Goal: Task Accomplishment & Management: Use online tool/utility

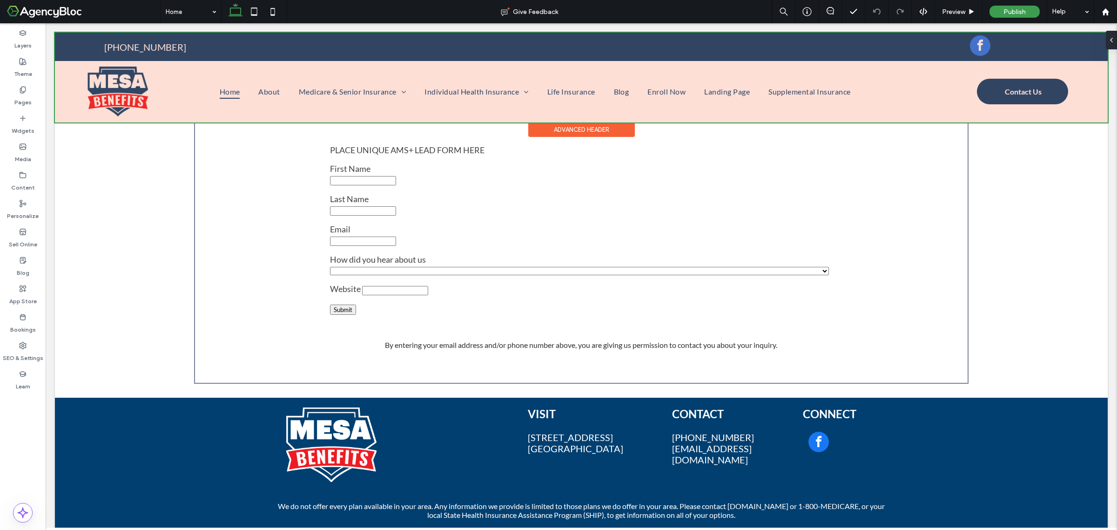
scroll to position [1782, 0]
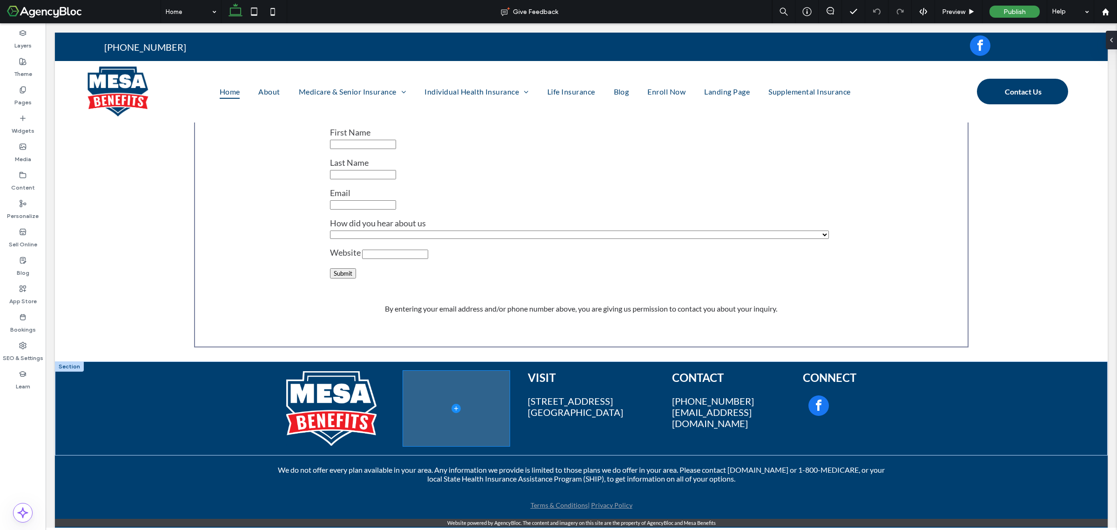
click at [420, 400] on span at bounding box center [456, 408] width 107 height 75
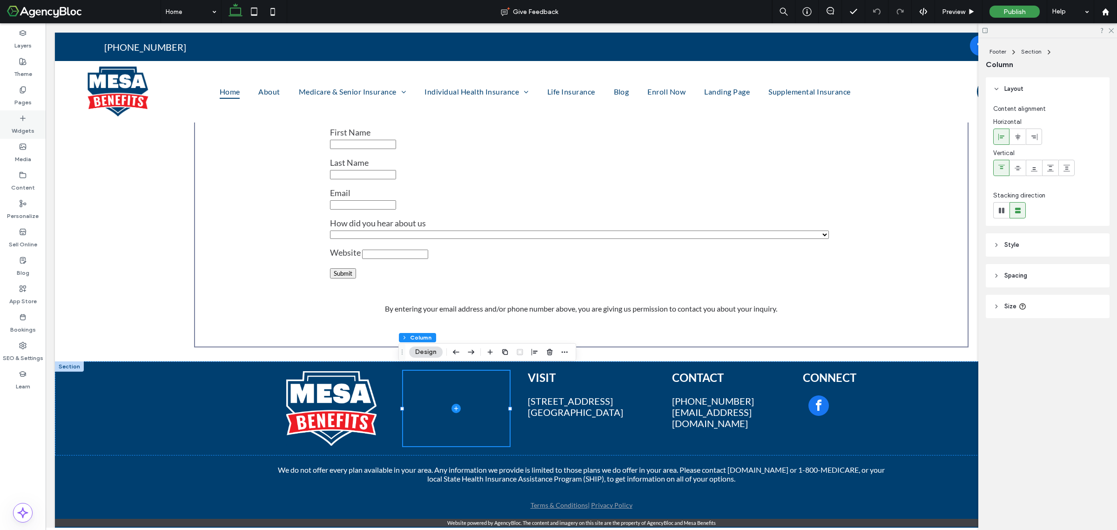
click at [24, 122] on label "Widgets" at bounding box center [23, 128] width 23 height 13
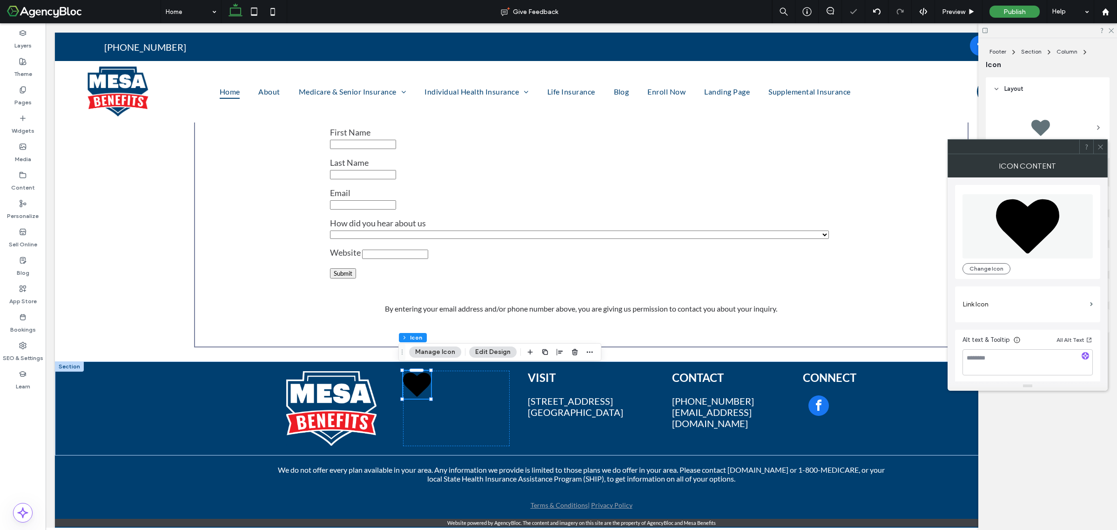
click at [420, 352] on button "Manage Icon" at bounding box center [435, 351] width 52 height 11
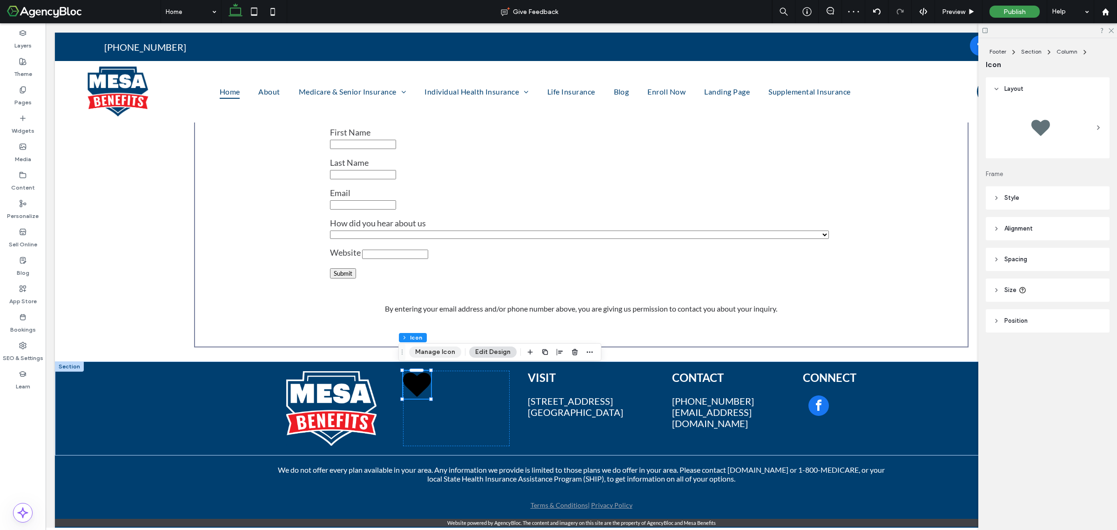
click at [420, 352] on button "Manage Icon" at bounding box center [435, 351] width 52 height 11
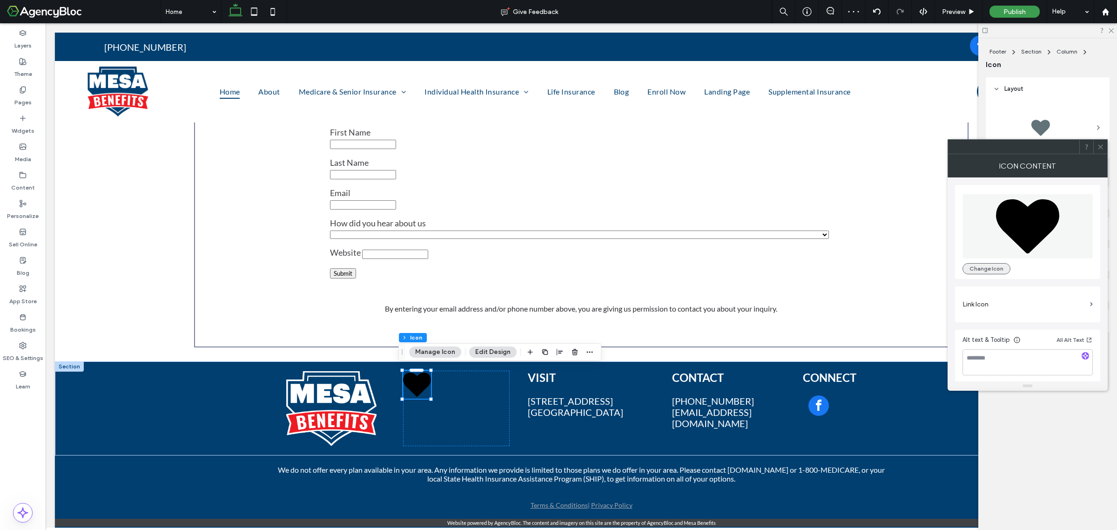
click at [965, 265] on button "Change Icon" at bounding box center [987, 268] width 48 height 11
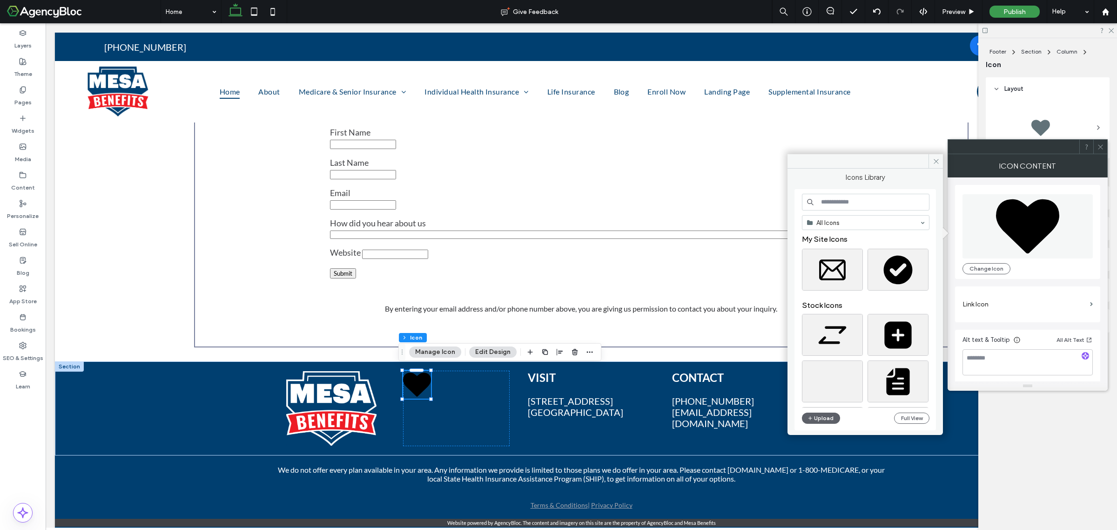
click at [851, 203] on input at bounding box center [866, 202] width 128 height 17
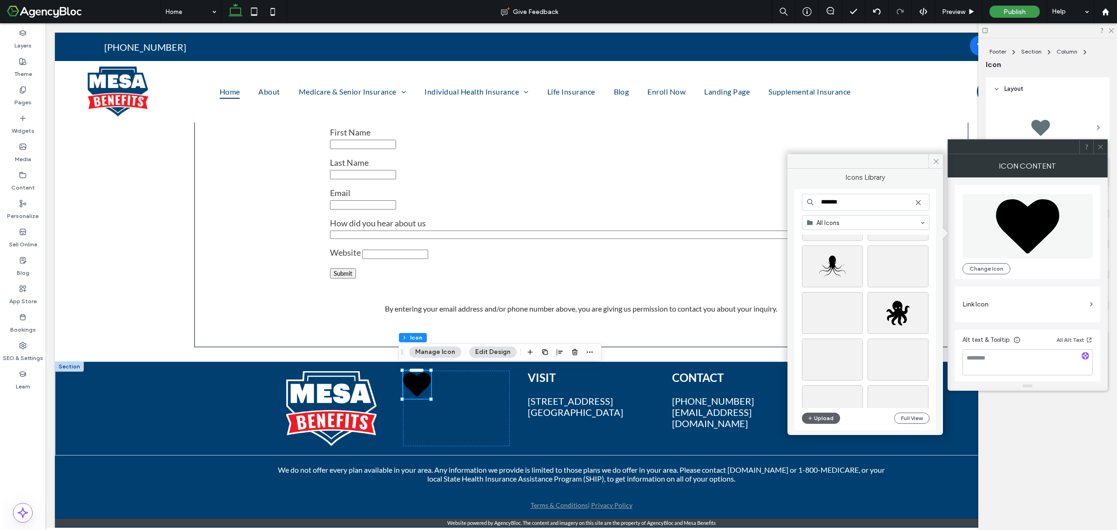
scroll to position [116, 0]
type input "*******"
click at [832, 340] on div "Select" at bounding box center [832, 339] width 61 height 42
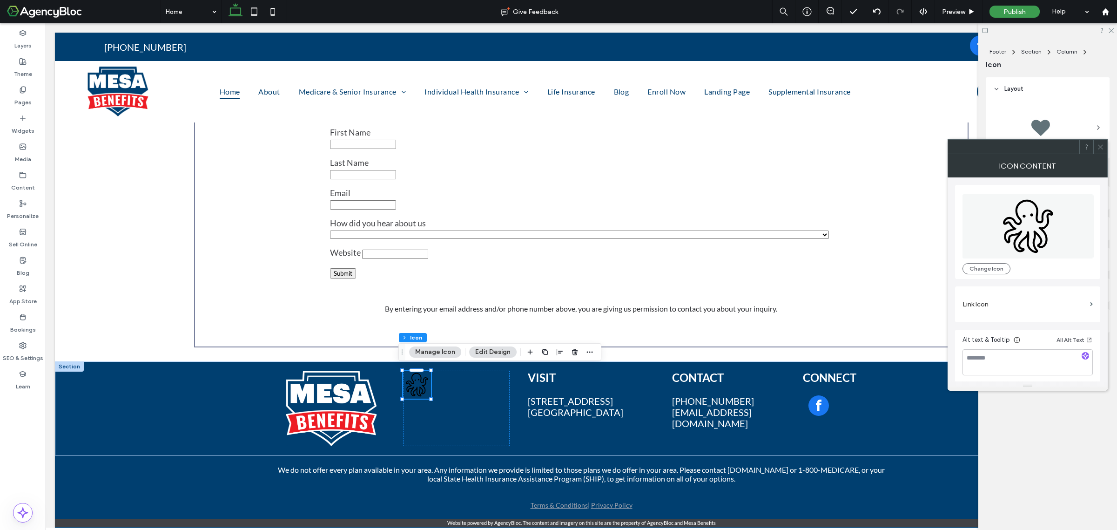
click at [487, 352] on button "Edit Design" at bounding box center [492, 351] width 47 height 11
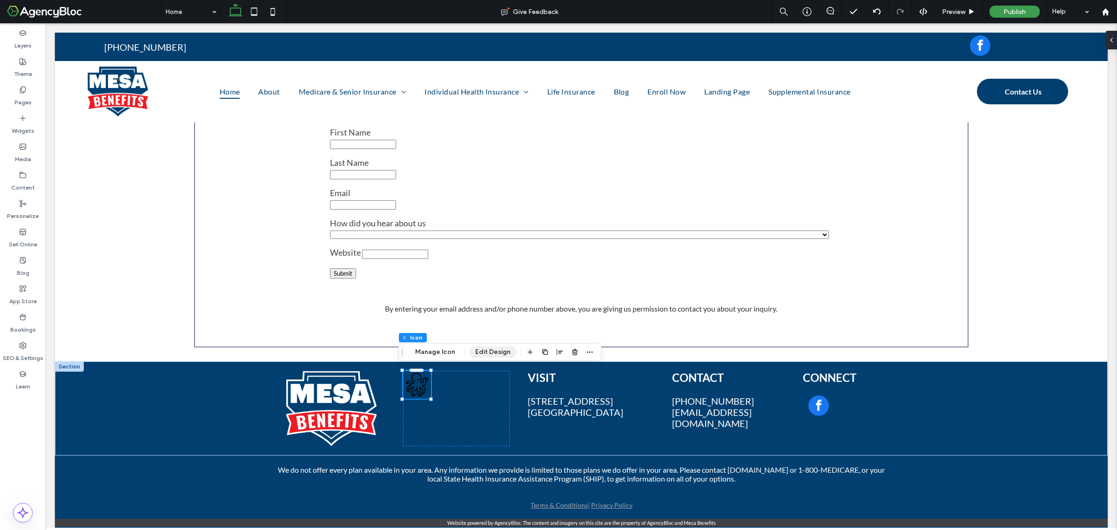
click at [487, 352] on button "Edit Design" at bounding box center [492, 351] width 47 height 11
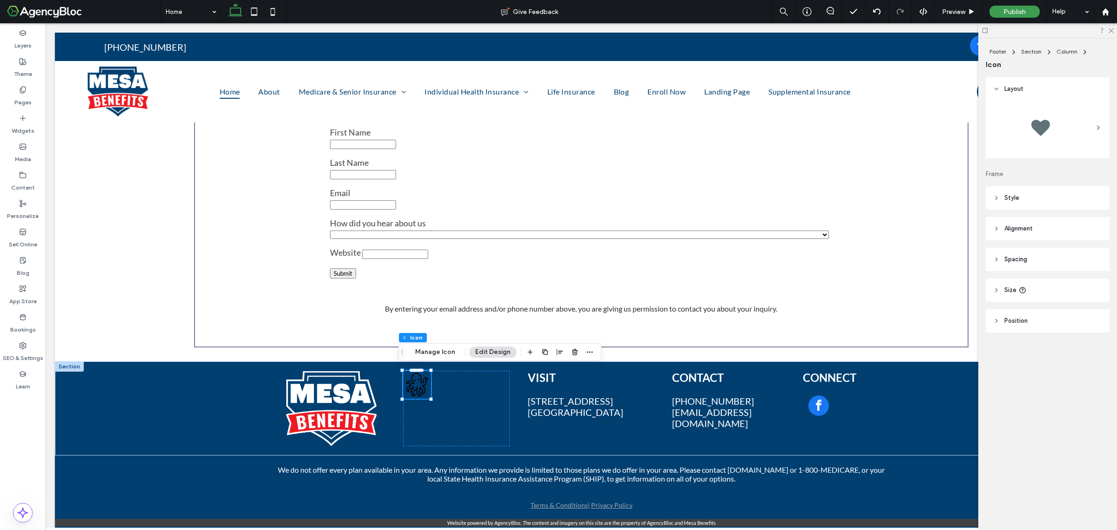
click at [1033, 201] on header "Style" at bounding box center [1048, 197] width 124 height 23
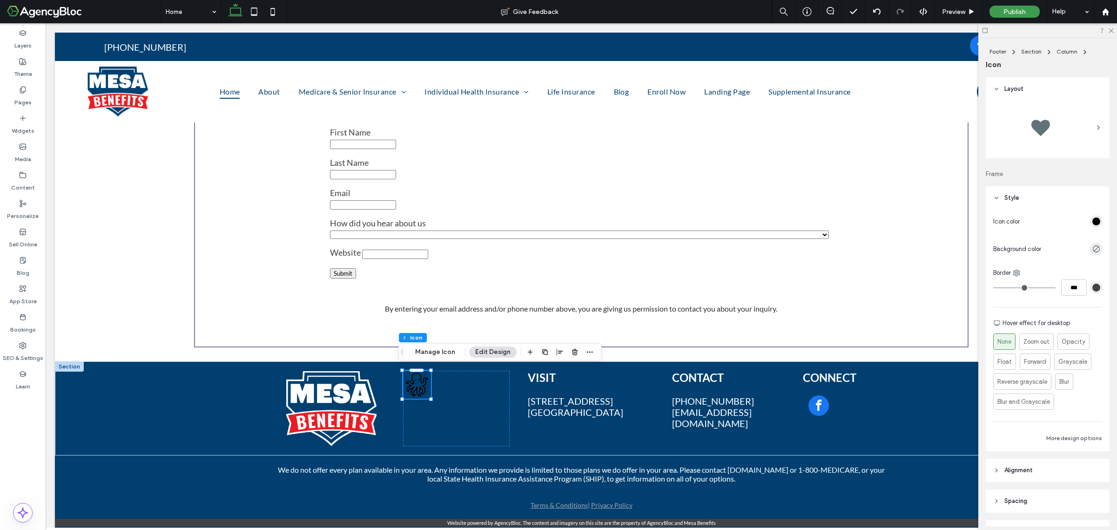
click at [1093, 217] on div "rgb(0, 0, 0)" at bounding box center [1097, 221] width 8 height 8
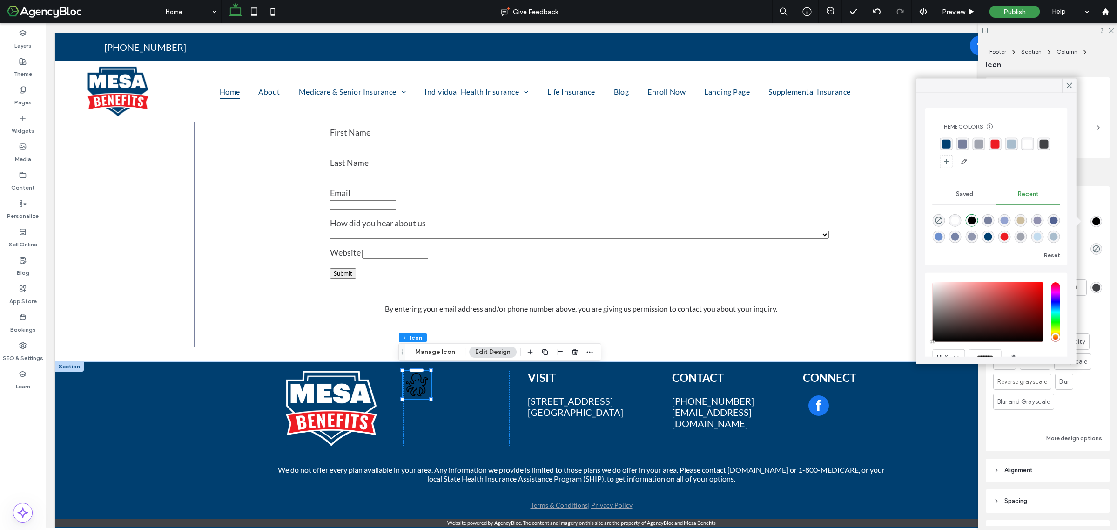
click at [1028, 142] on div "rgba(255, 255, 255, 1)" at bounding box center [1028, 144] width 9 height 9
click at [961, 142] on div "rgba(120, 128, 157, 1)" at bounding box center [963, 144] width 9 height 9
click at [1069, 85] on icon at bounding box center [1070, 85] width 8 height 8
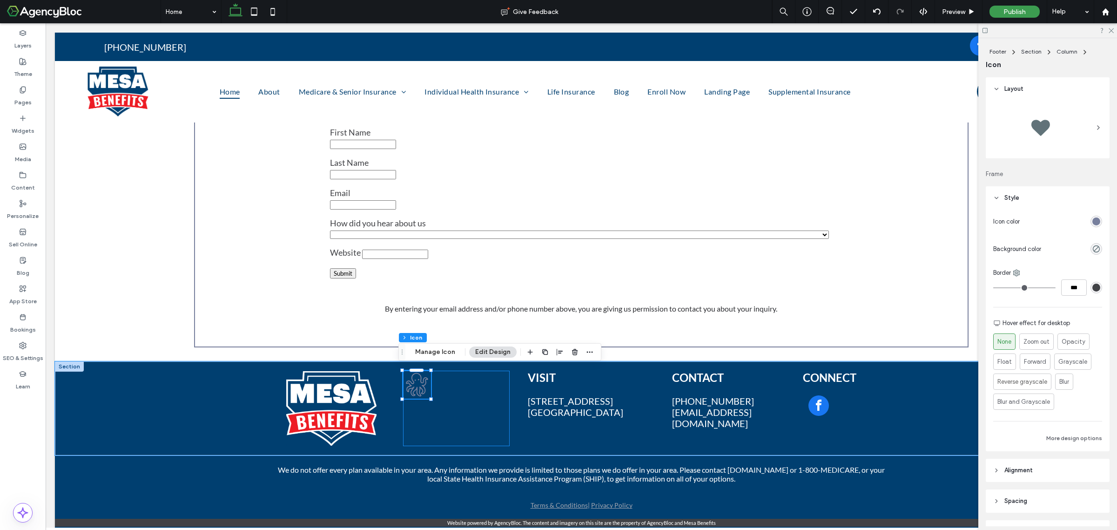
click at [491, 403] on div at bounding box center [456, 408] width 107 height 75
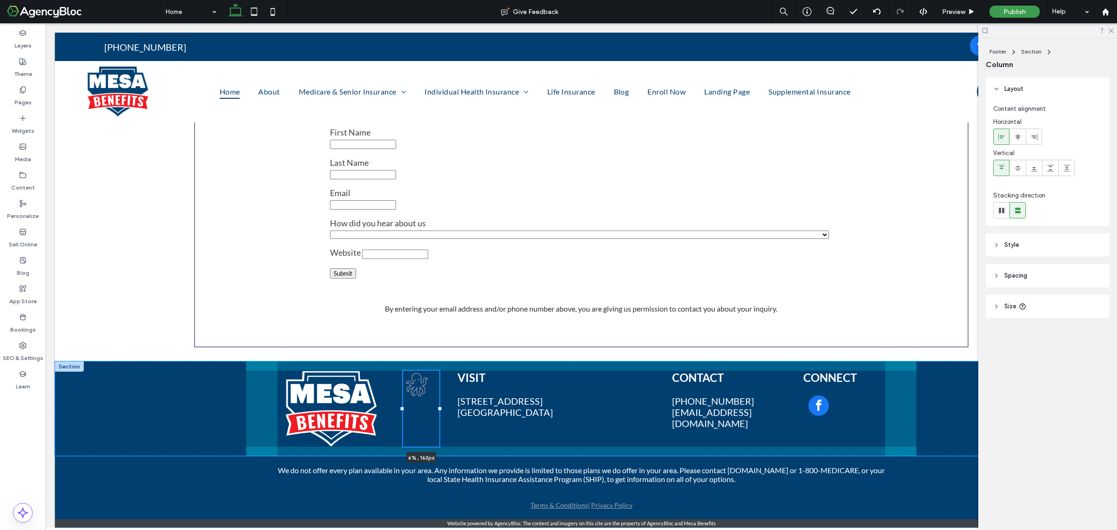
drag, startPoint x: 506, startPoint y: 403, endPoint x: 434, endPoint y: 394, distance: 71.8
click at [403, 371] on div at bounding box center [403, 371] width 0 height 0
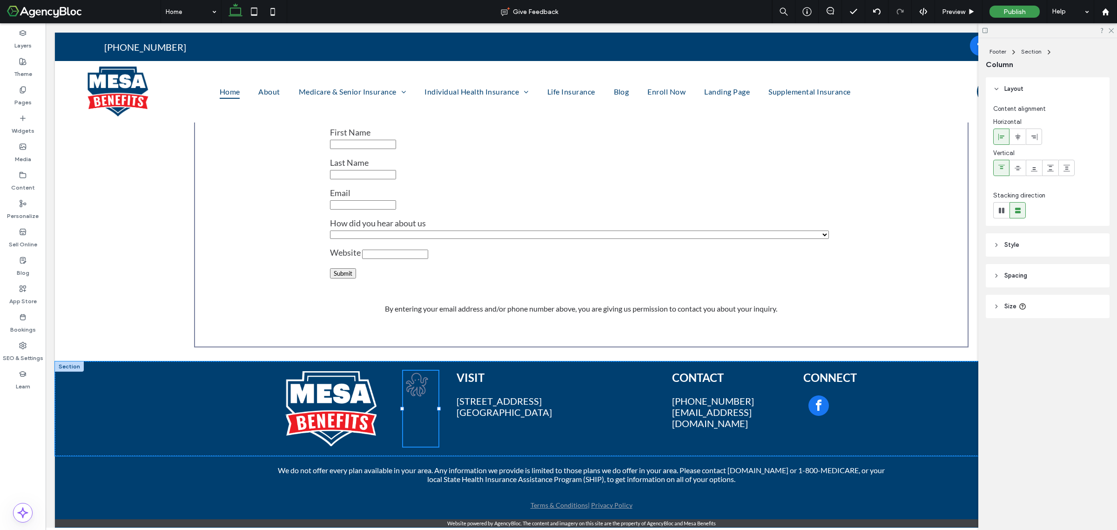
type input "*"
type input "****"
click at [468, 353] on icon "button" at bounding box center [471, 352] width 11 height 17
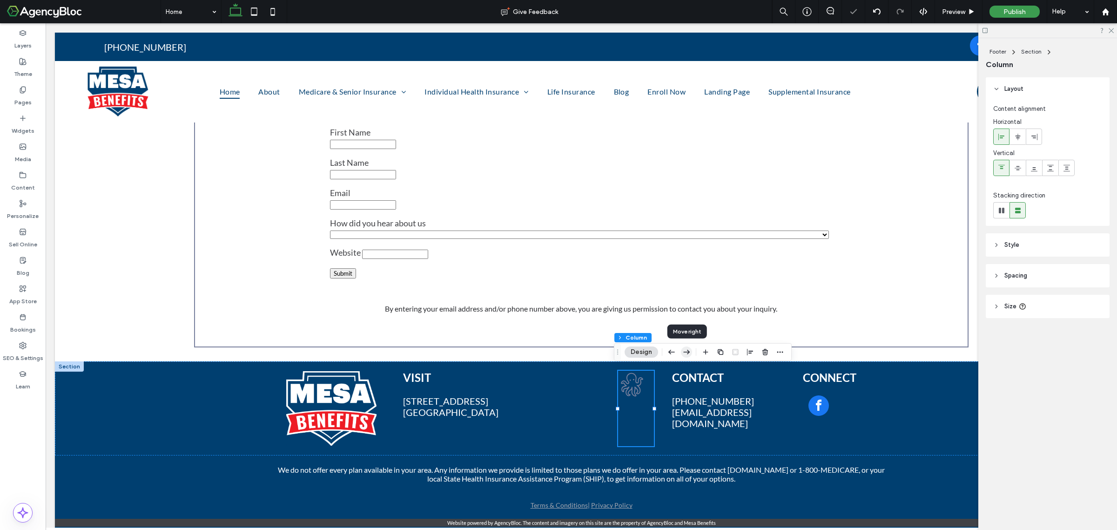
click at [684, 352] on icon "button" at bounding box center [686, 352] width 11 height 17
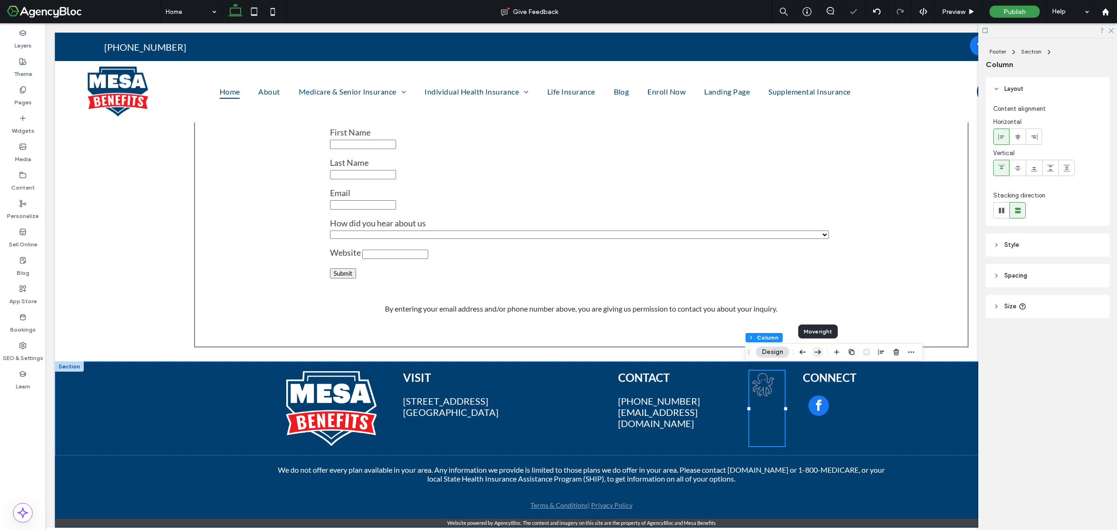
click at [819, 352] on icon "button" at bounding box center [817, 352] width 11 height 17
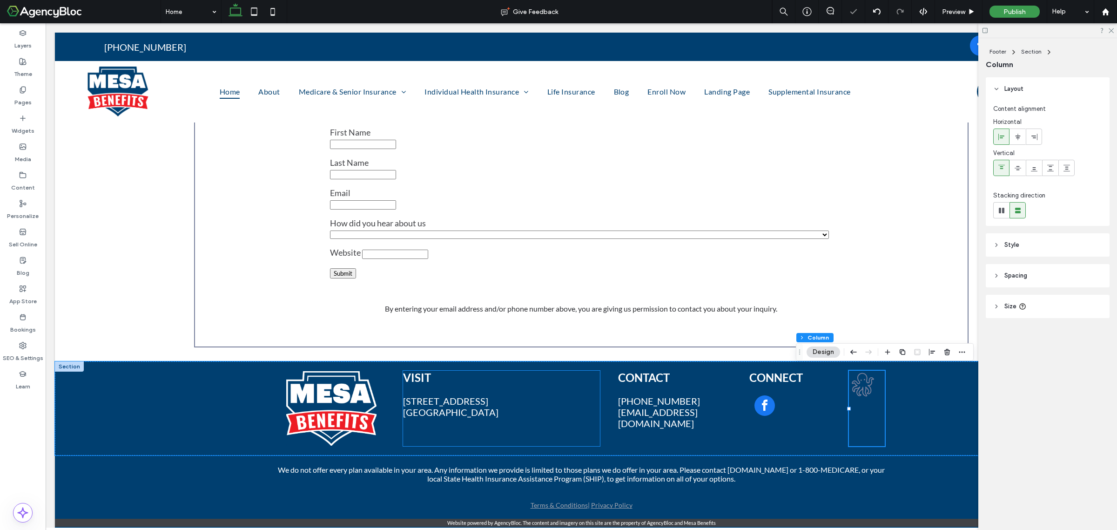
click at [565, 387] on div "VISIT [STREET_ADDRESS]" at bounding box center [501, 408] width 197 height 75
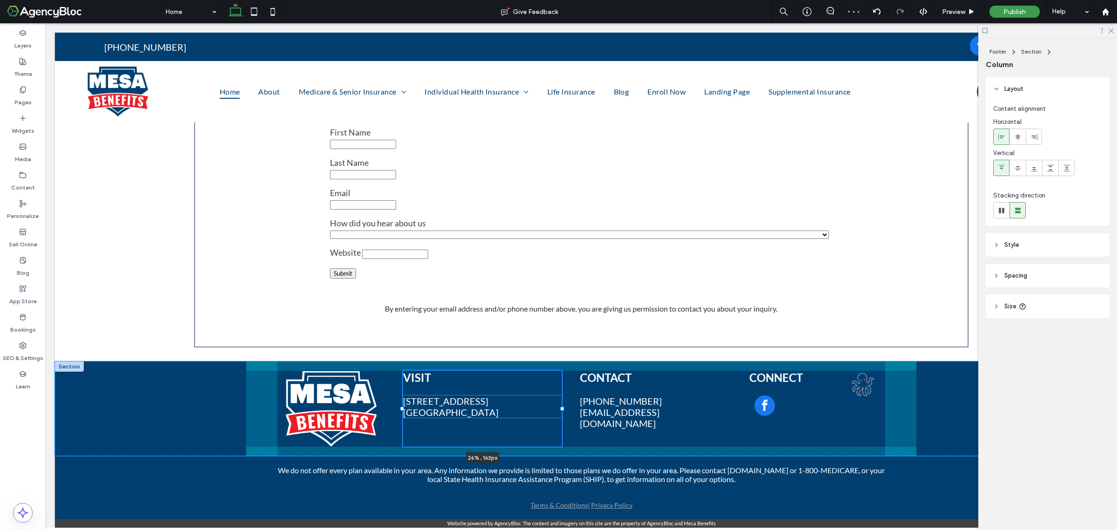
drag, startPoint x: 595, startPoint y: 405, endPoint x: 557, endPoint y: 400, distance: 38.5
click at [557, 400] on div "VISIT [STREET_ADDRESS] 26% , 163px CONTACT [PHONE_NUMBER] [EMAIL_ADDRESS][DOMAI…" at bounding box center [581, 408] width 670 height 95
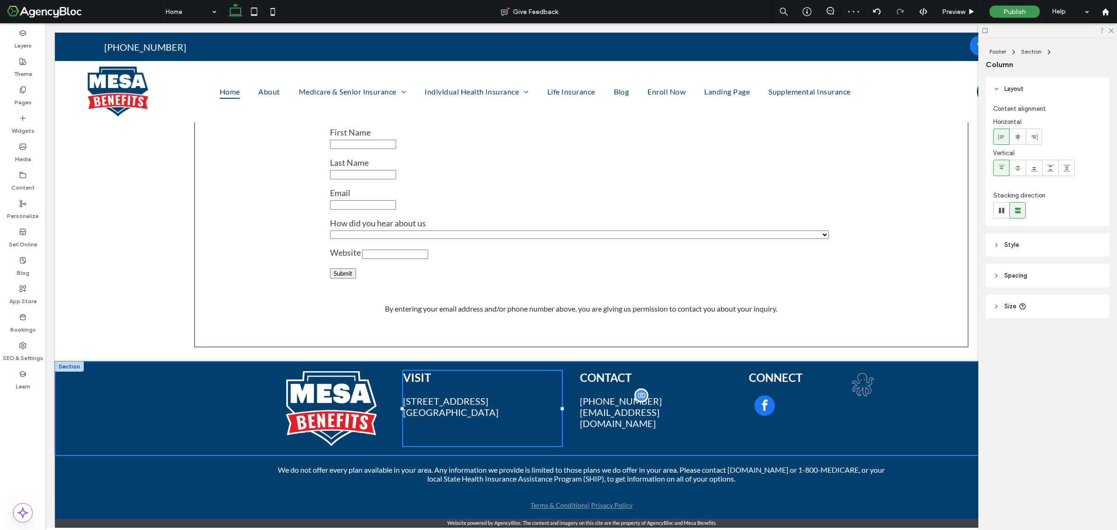
type input "**"
type input "*****"
click at [808, 404] on div "CONNECT" at bounding box center [790, 408] width 82 height 75
click at [723, 398] on p "[PHONE_NUMBER] [EMAIL_ADDRESS][DOMAIN_NAME]" at bounding box center [655, 412] width 151 height 34
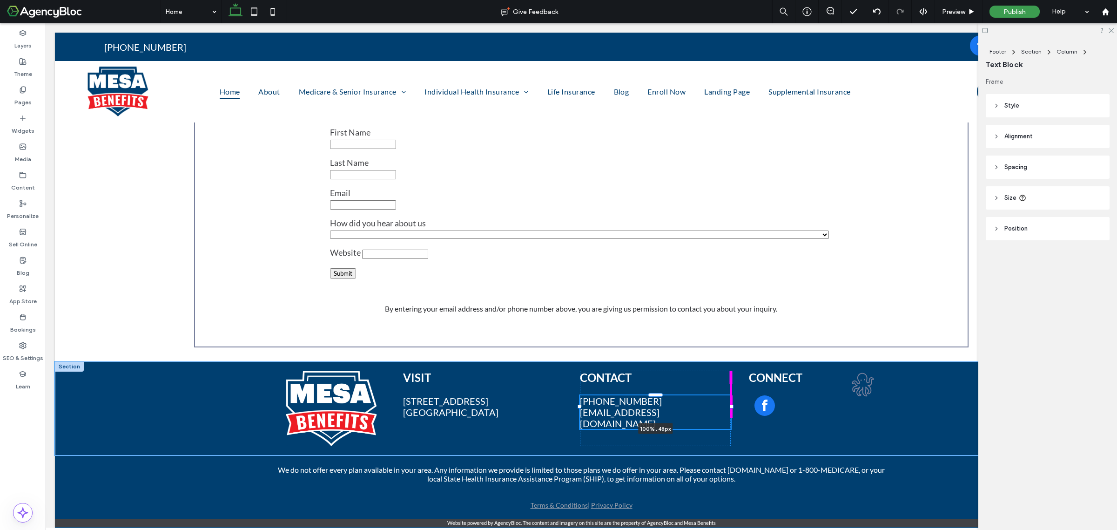
drag, startPoint x: 729, startPoint y: 404, endPoint x: 729, endPoint y: 417, distance: 13.0
click at [730, 405] on div at bounding box center [732, 407] width 4 height 4
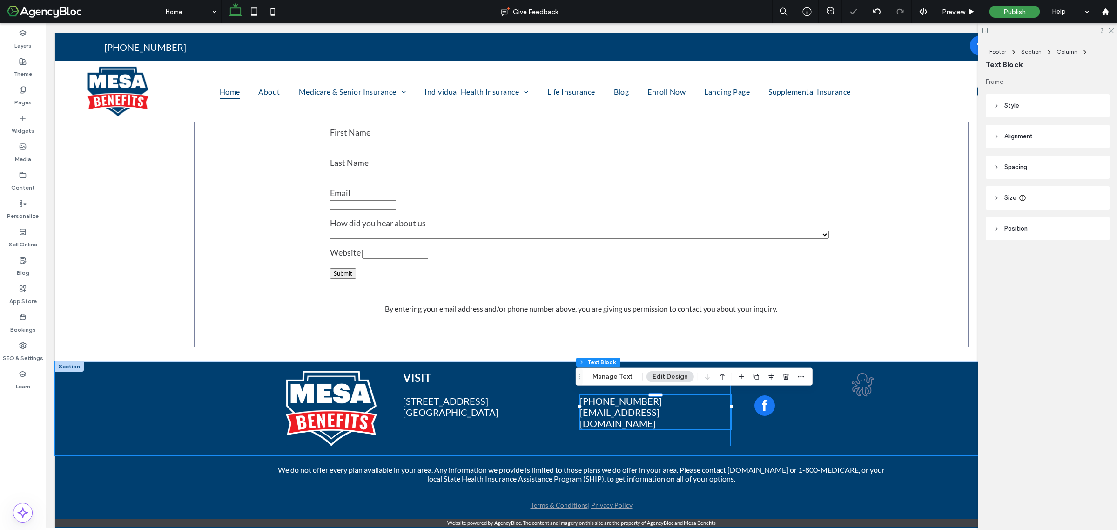
click at [726, 428] on div "CONTACT [PHONE_NUMBER] [EMAIL_ADDRESS][DOMAIN_NAME] 100% , 48px" at bounding box center [655, 408] width 151 height 75
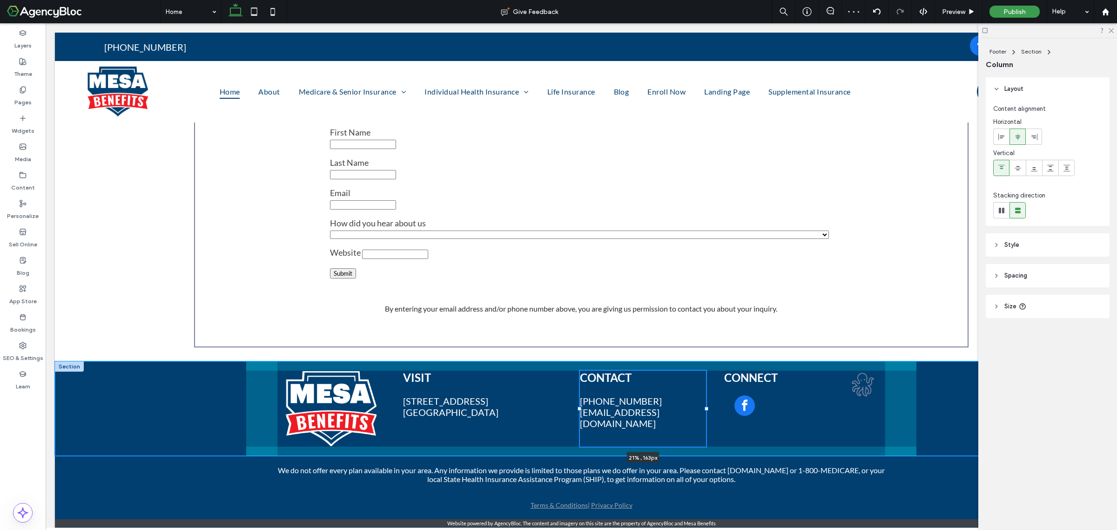
drag, startPoint x: 729, startPoint y: 406, endPoint x: 704, endPoint y: 406, distance: 25.1
click at [705, 406] on div at bounding box center [707, 408] width 4 height 4
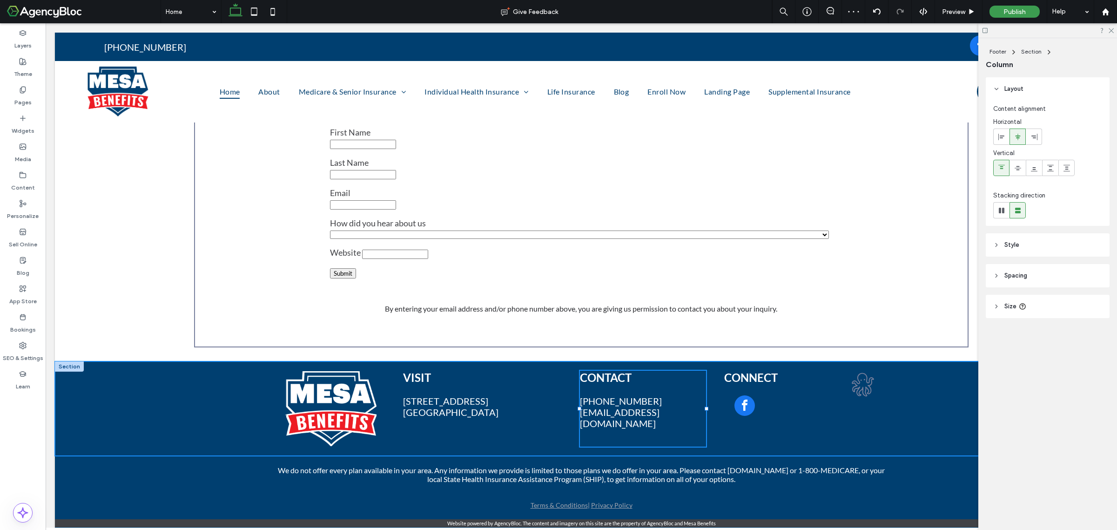
type input "**"
type input "*****"
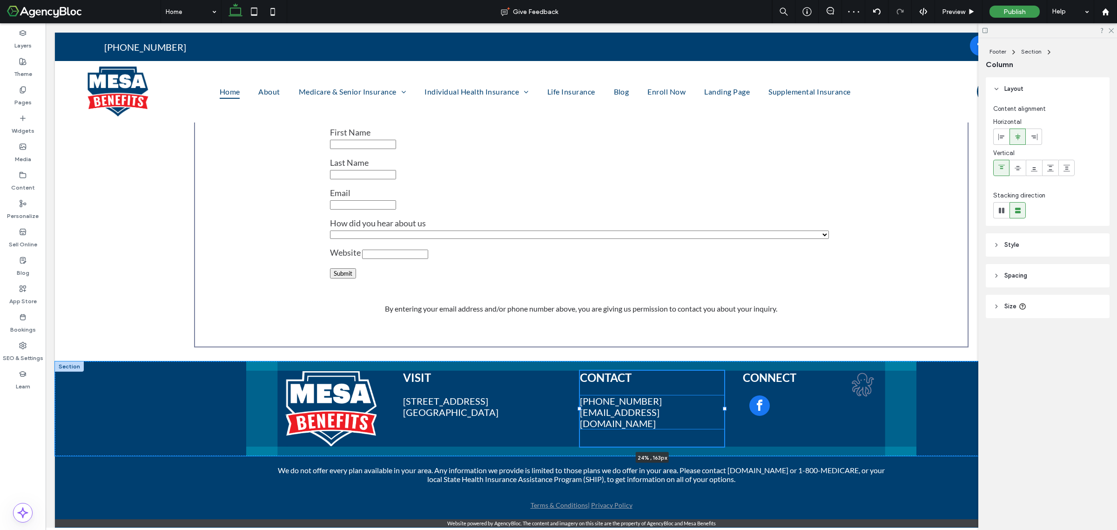
drag, startPoint x: 700, startPoint y: 403, endPoint x: 718, endPoint y: 404, distance: 18.6
click at [723, 406] on div at bounding box center [725, 408] width 4 height 4
type input "**"
type input "*****"
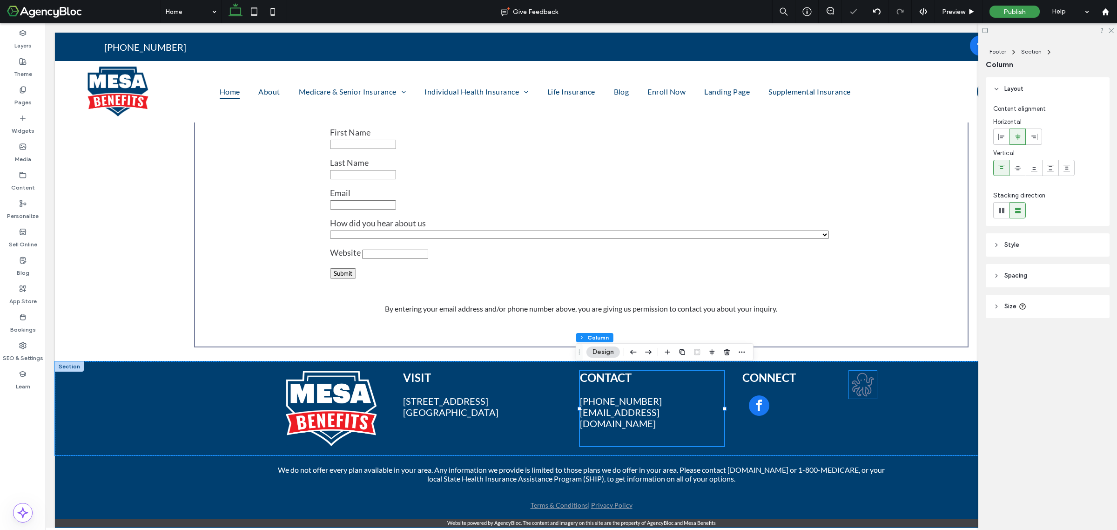
click at [855, 389] on icon at bounding box center [863, 385] width 22 height 24
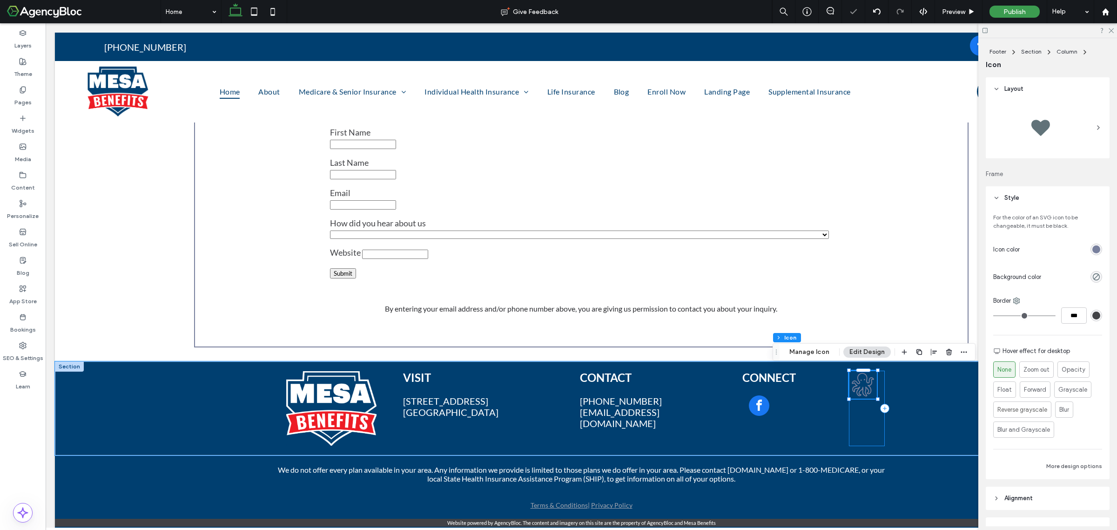
click at [856, 425] on div at bounding box center [867, 408] width 36 height 75
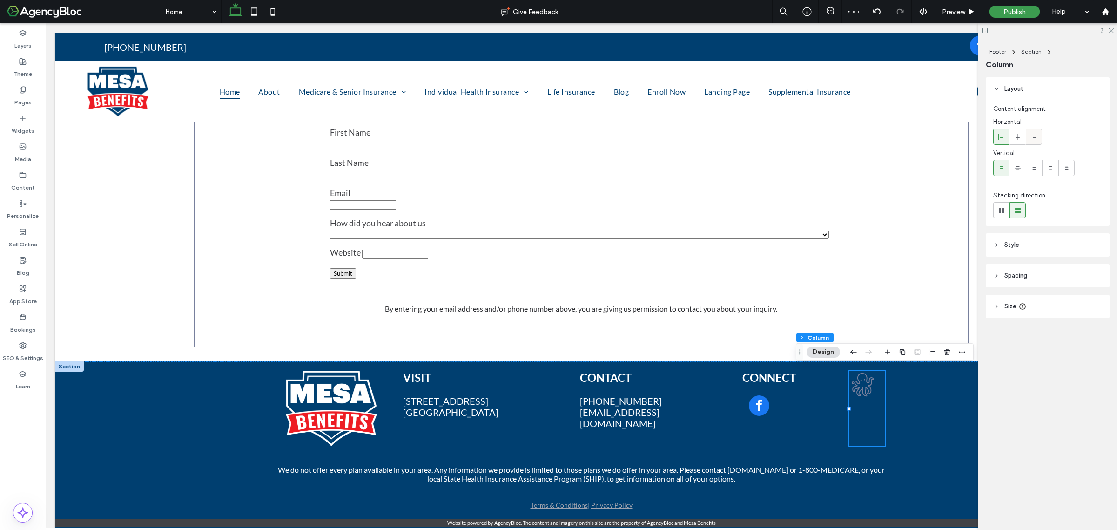
click at [1037, 141] on span at bounding box center [1034, 136] width 7 height 15
click at [934, 413] on div "VISIT [STREET_ADDRESS] CONTACT [PHONE_NUMBER] [EMAIL_ADDRESS][DOMAIN_NAME] CONN…" at bounding box center [581, 408] width 1053 height 94
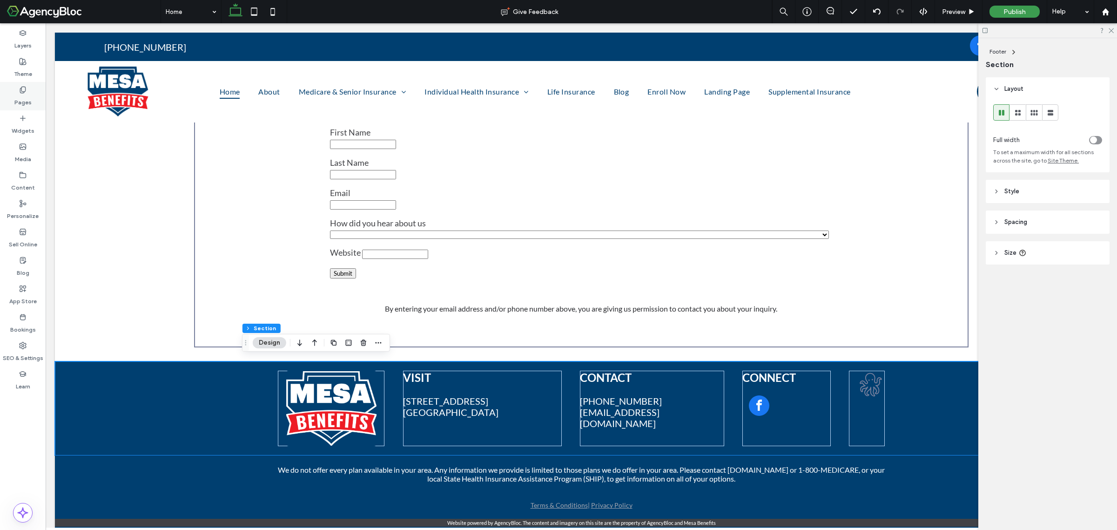
click at [19, 94] on label "Pages" at bounding box center [22, 100] width 17 height 13
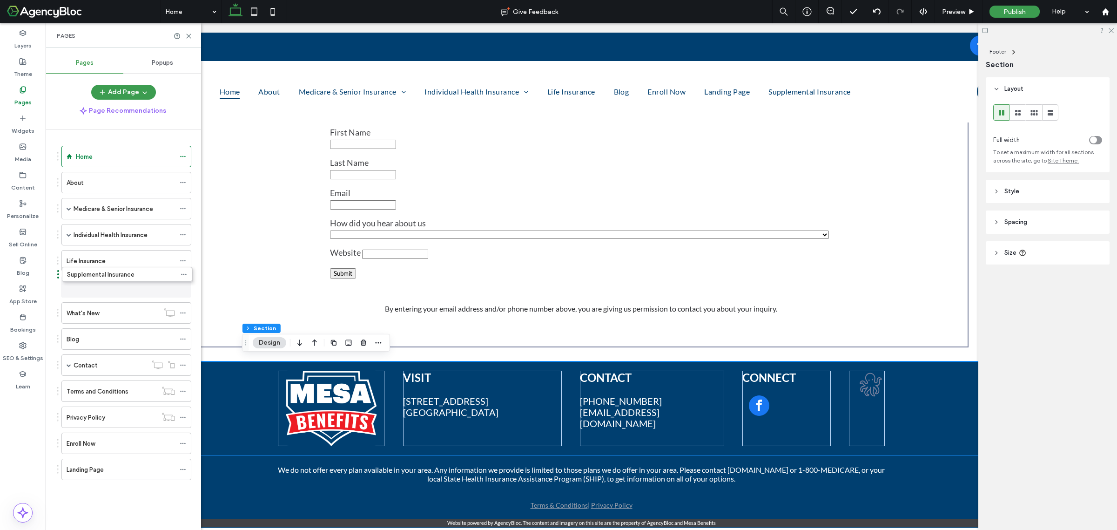
drag, startPoint x: 57, startPoint y: 473, endPoint x: 57, endPoint y: 278, distance: 194.6
drag, startPoint x: 59, startPoint y: 449, endPoint x: 58, endPoint y: 312, distance: 137.4
click at [246, 406] on div "VISIT [STREET_ADDRESS] CONTACT [PHONE_NUMBER] [EMAIL_ADDRESS][DOMAIN_NAME] CONN…" at bounding box center [581, 408] width 670 height 94
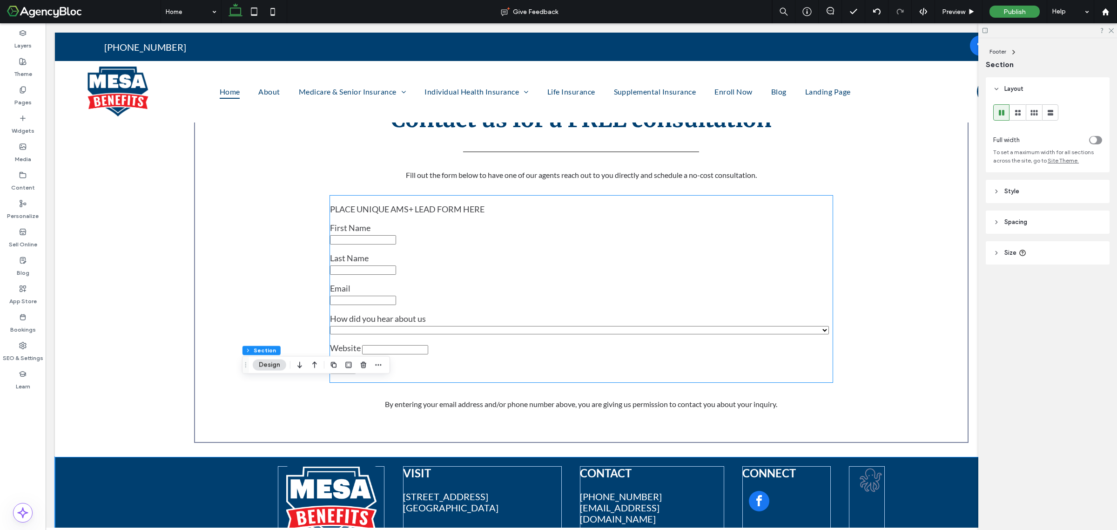
scroll to position [1550, 0]
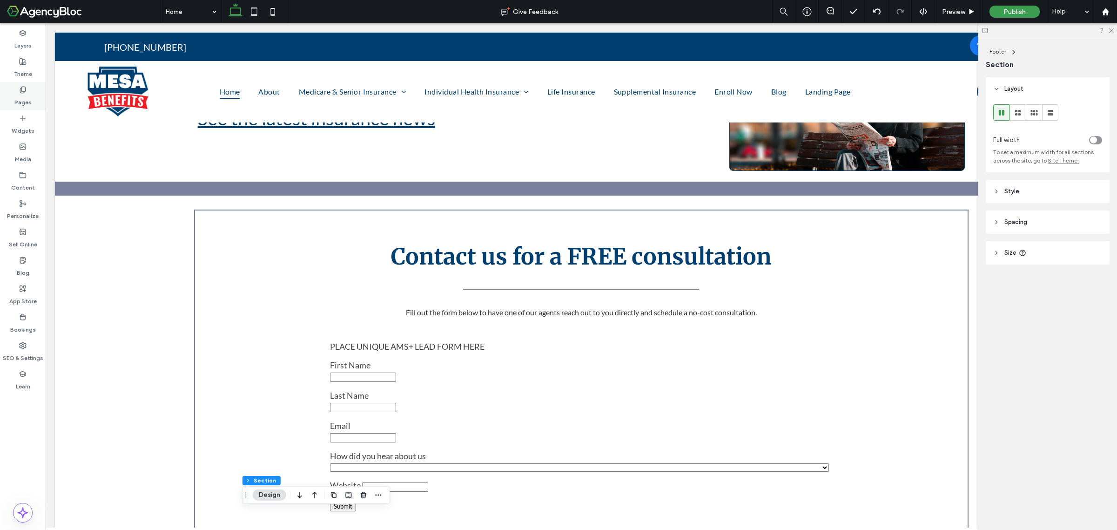
click at [24, 96] on label "Pages" at bounding box center [22, 100] width 17 height 13
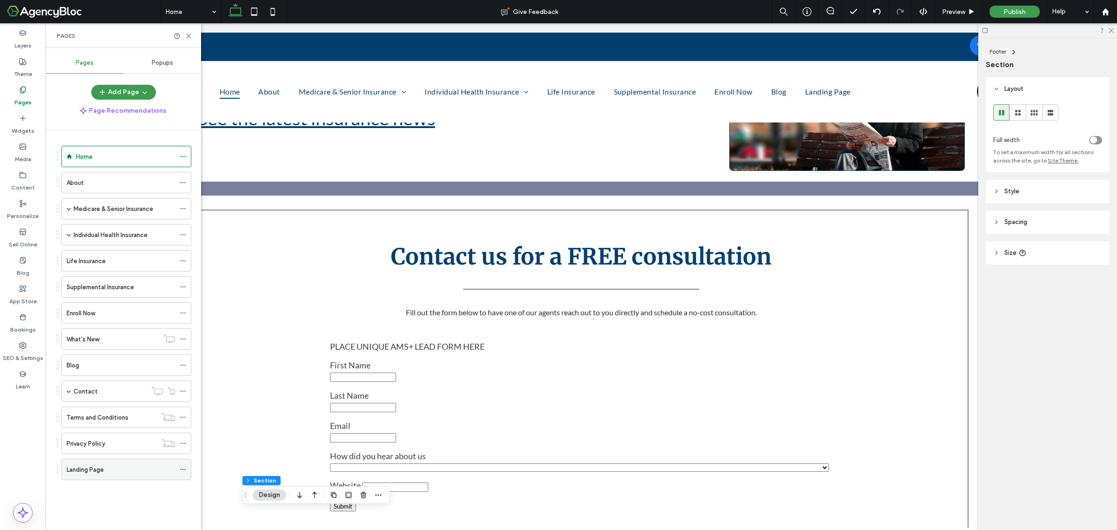
click at [140, 471] on div "Landing Page" at bounding box center [121, 470] width 108 height 10
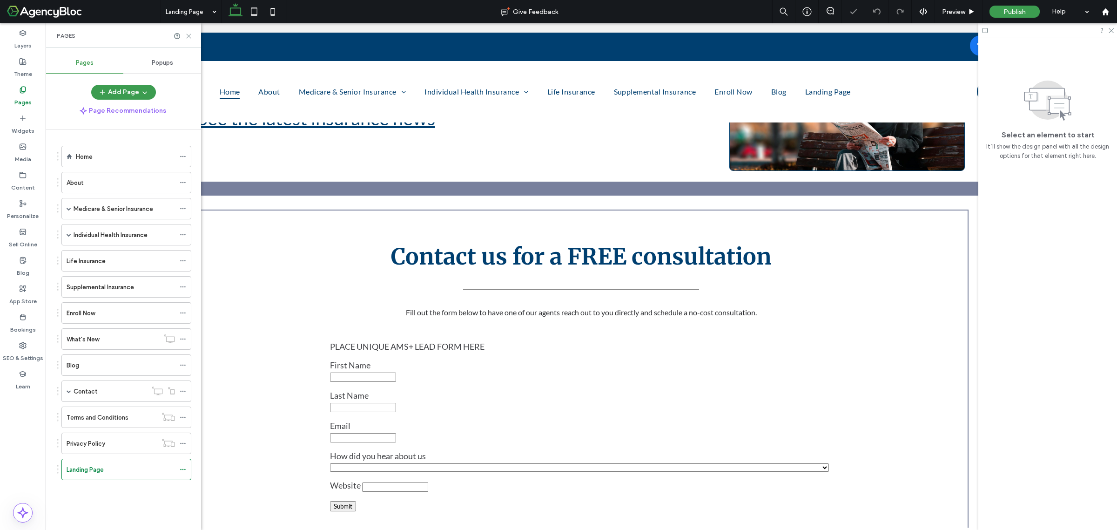
click at [187, 37] on use at bounding box center [189, 36] width 4 height 4
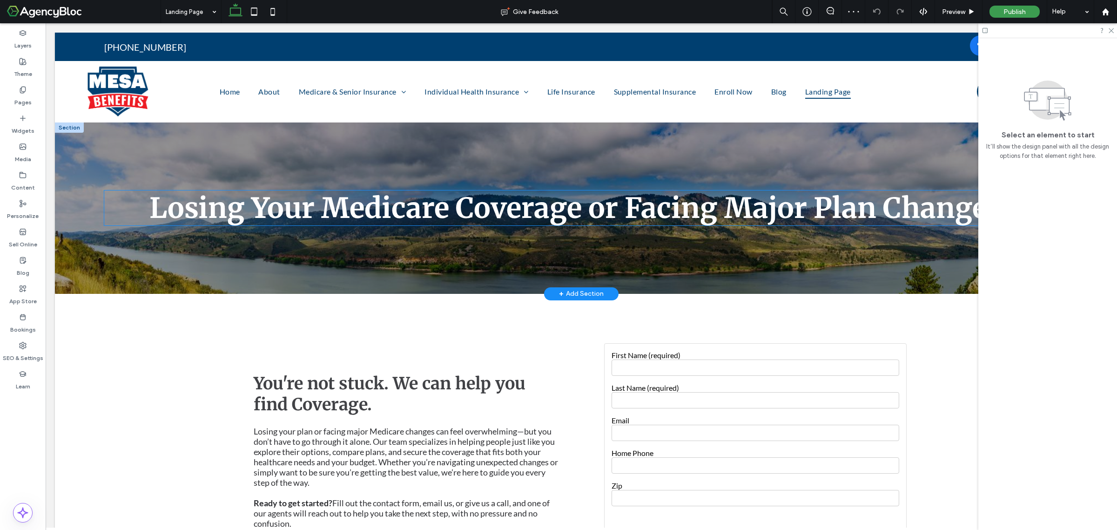
click at [302, 212] on span "Losing Your Medicare Coverage or Facing Major Plan Changes?" at bounding box center [581, 207] width 865 height 35
click at [302, 212] on div "Losing Your Medicare Coverage or Facing Major Plan Changes?" at bounding box center [581, 207] width 954 height 35
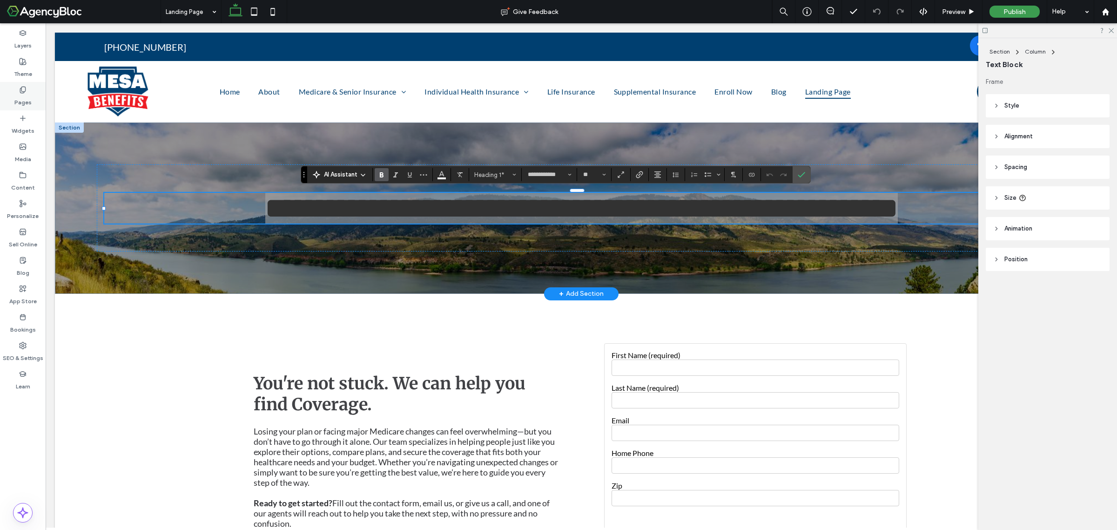
click at [24, 95] on label "Pages" at bounding box center [22, 100] width 17 height 13
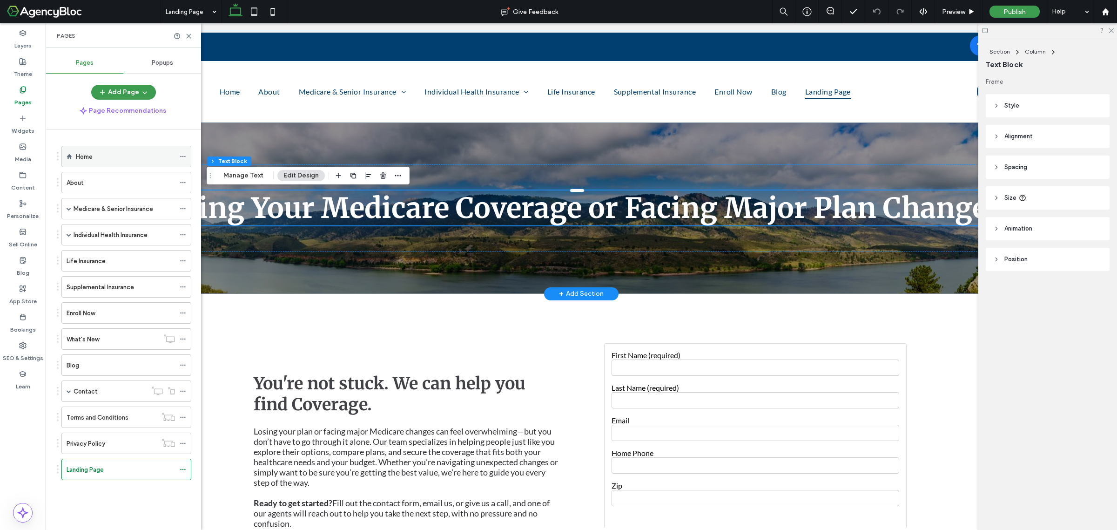
click at [87, 157] on label "Home" at bounding box center [84, 157] width 17 height 16
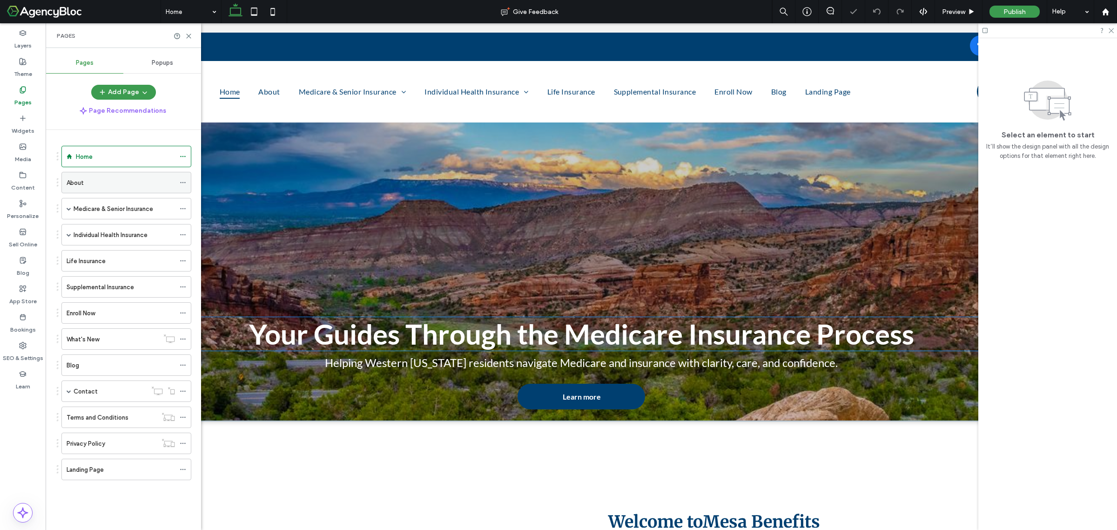
click at [366, 331] on strong "Your Guides Through the Medicare Insurance Process" at bounding box center [581, 334] width 665 height 34
click at [366, 331] on div "Your Guides Through the Medicare Insurance Process" at bounding box center [581, 334] width 1038 height 34
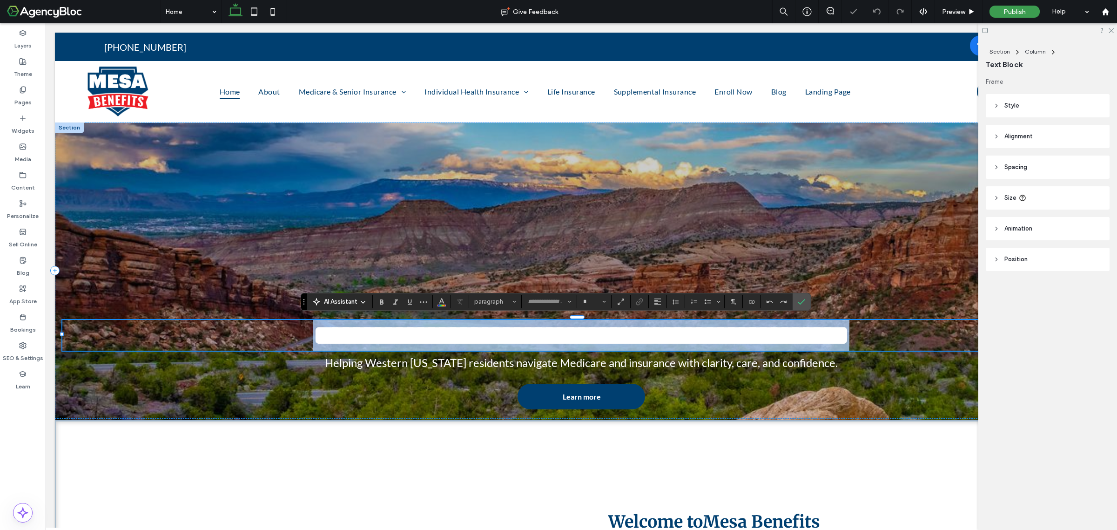
type input "****"
type input "**"
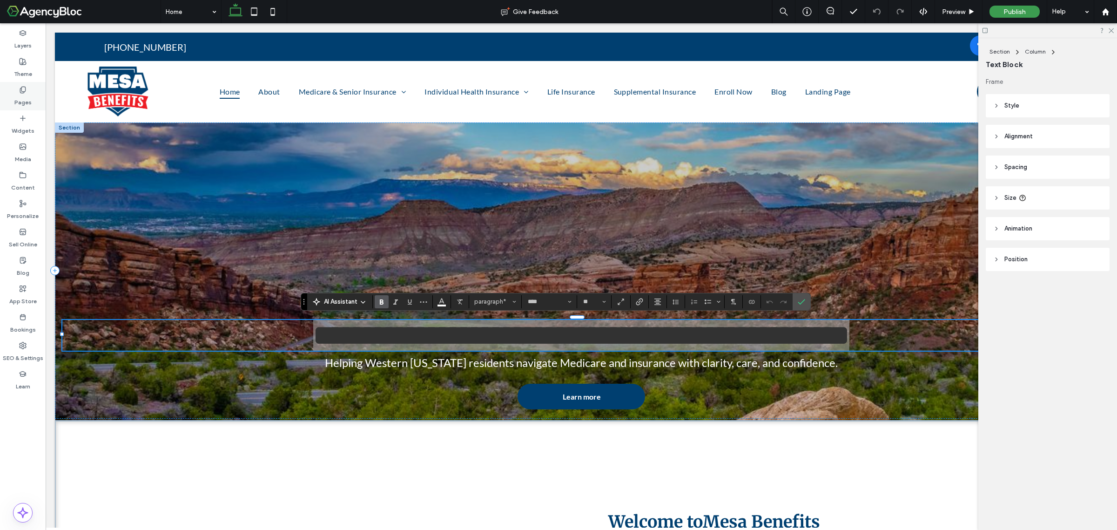
click at [24, 91] on use at bounding box center [22, 90] width 5 height 6
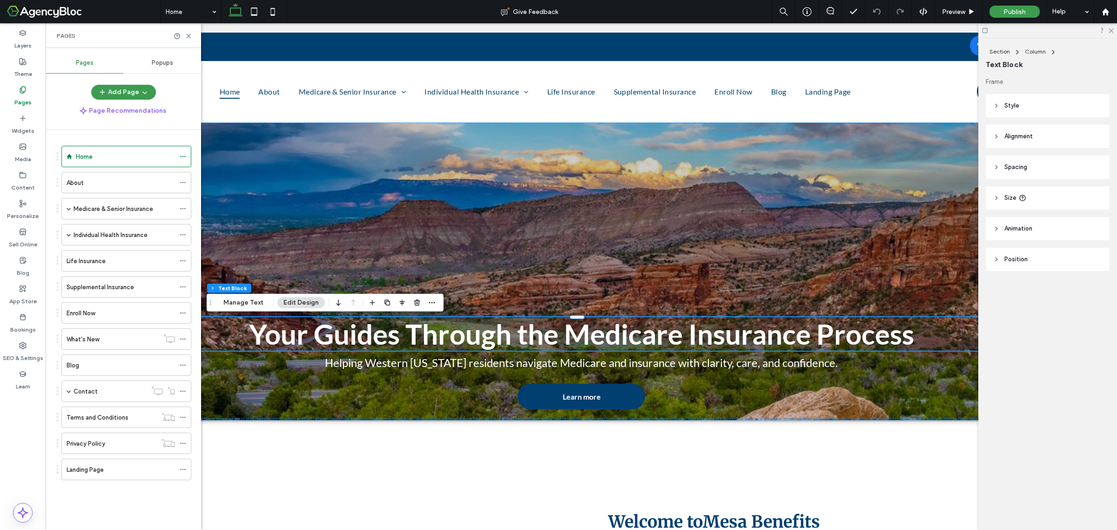
click at [115, 472] on div "Landing Page" at bounding box center [121, 470] width 108 height 10
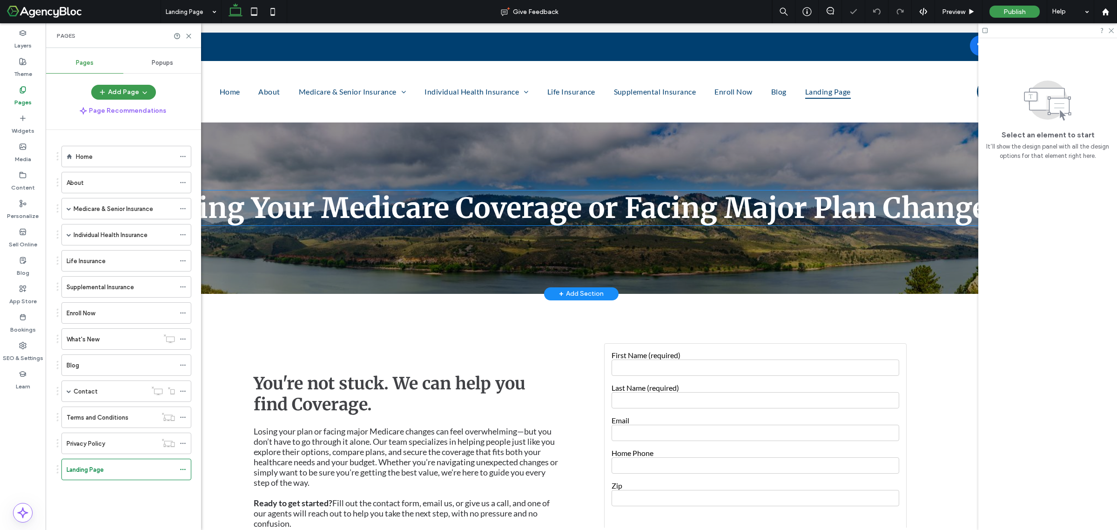
click at [408, 203] on span "Losing Your Medicare Coverage or Facing Major Plan Changes?" at bounding box center [581, 207] width 865 height 35
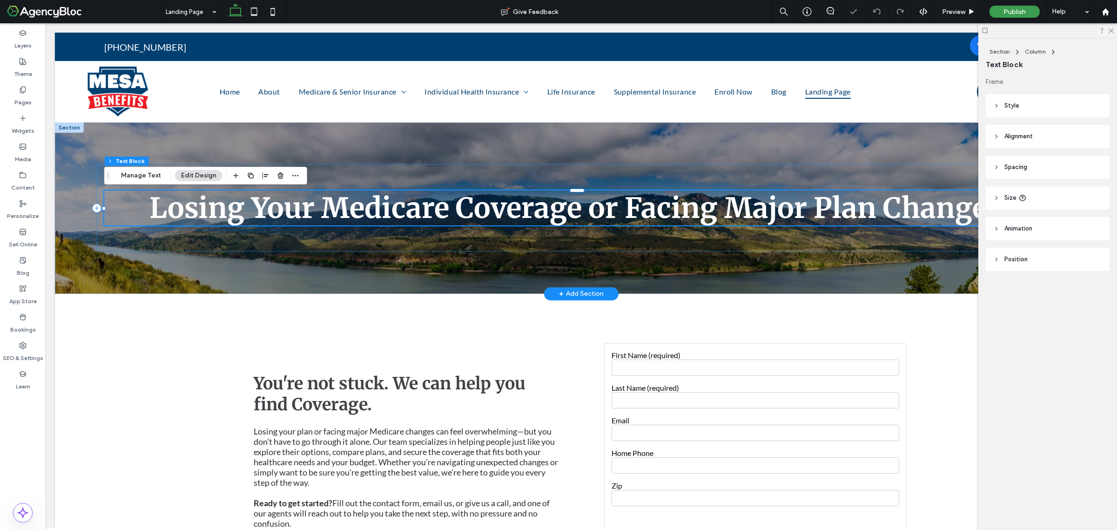
click at [408, 203] on div "Losing Your Medicare Coverage or Facing Major Plan Changes?" at bounding box center [581, 207] width 954 height 35
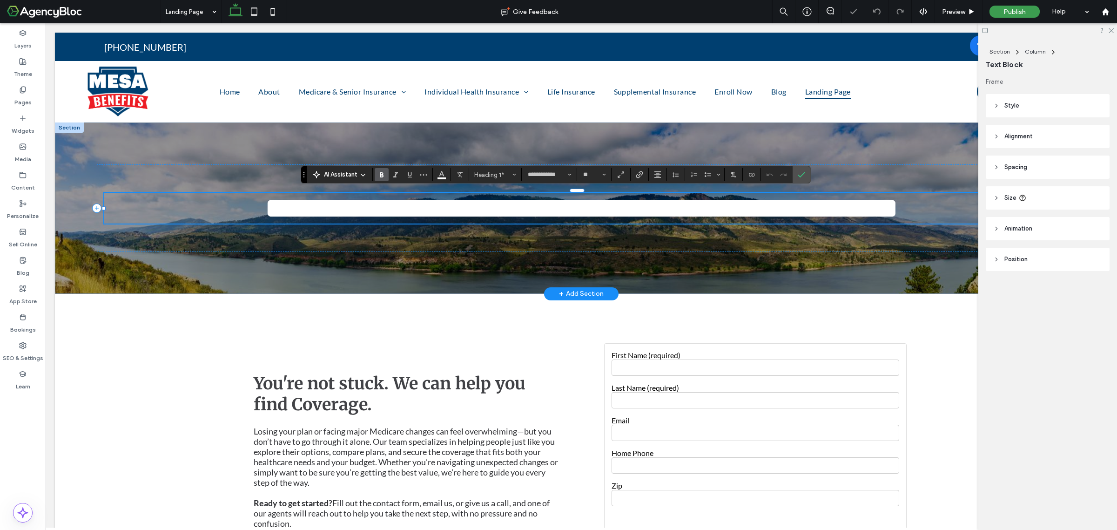
type input "****"
type input "**"
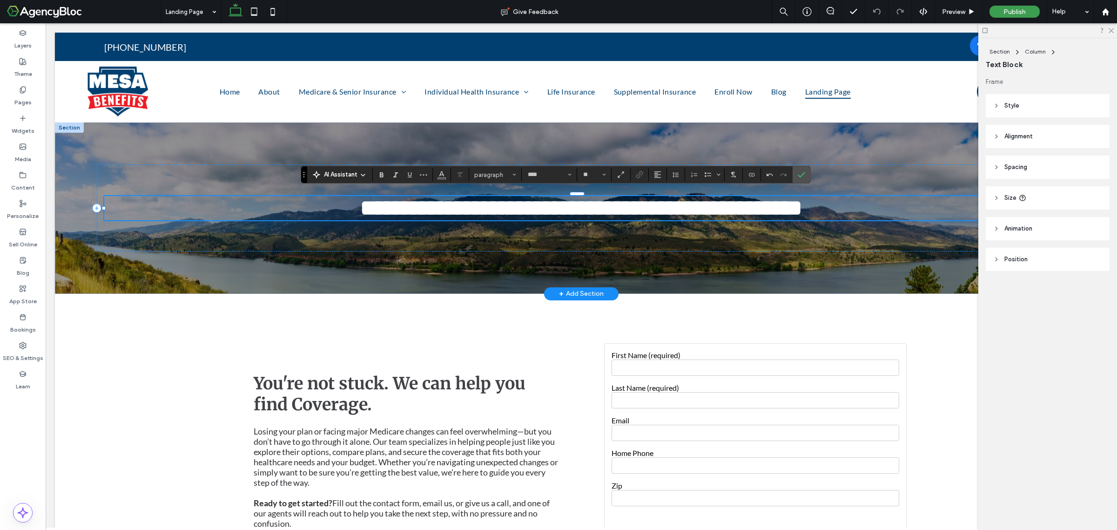
click at [70, 128] on div at bounding box center [69, 127] width 29 height 10
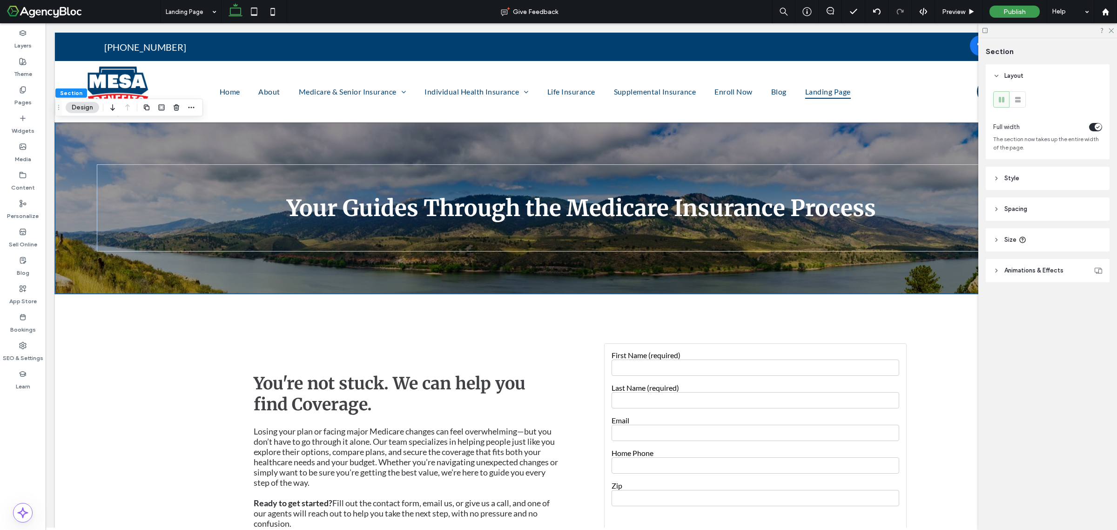
click at [1023, 183] on header "Style" at bounding box center [1048, 178] width 124 height 23
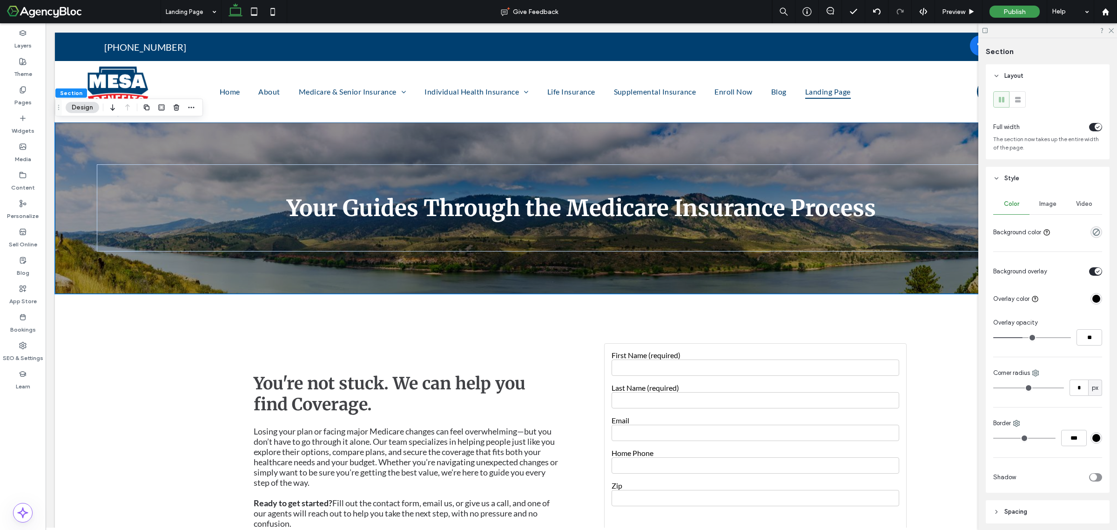
click at [1045, 205] on span "Image" at bounding box center [1048, 203] width 17 height 7
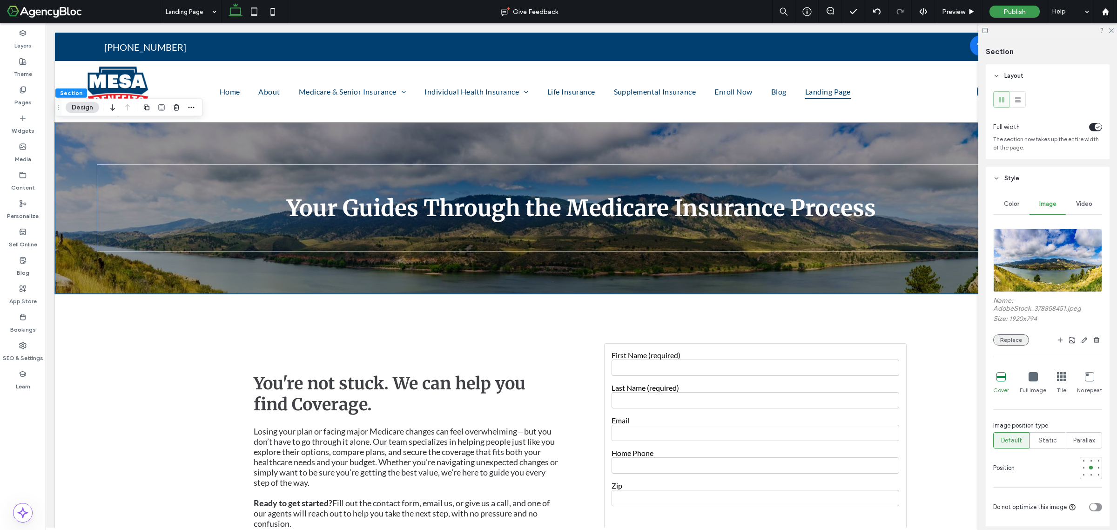
click at [1016, 345] on button "Replace" at bounding box center [1012, 339] width 36 height 11
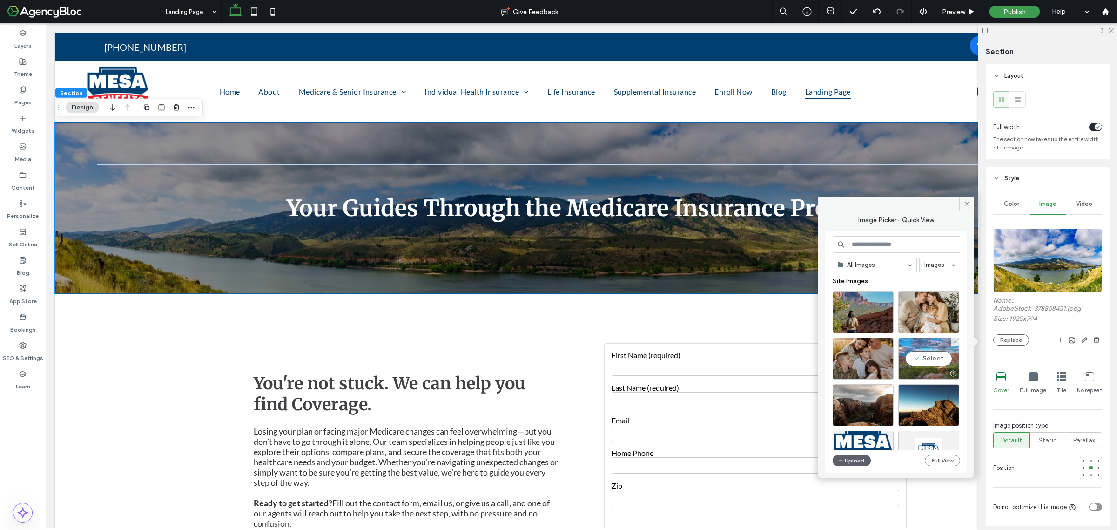
click at [939, 361] on div "Select" at bounding box center [929, 359] width 61 height 42
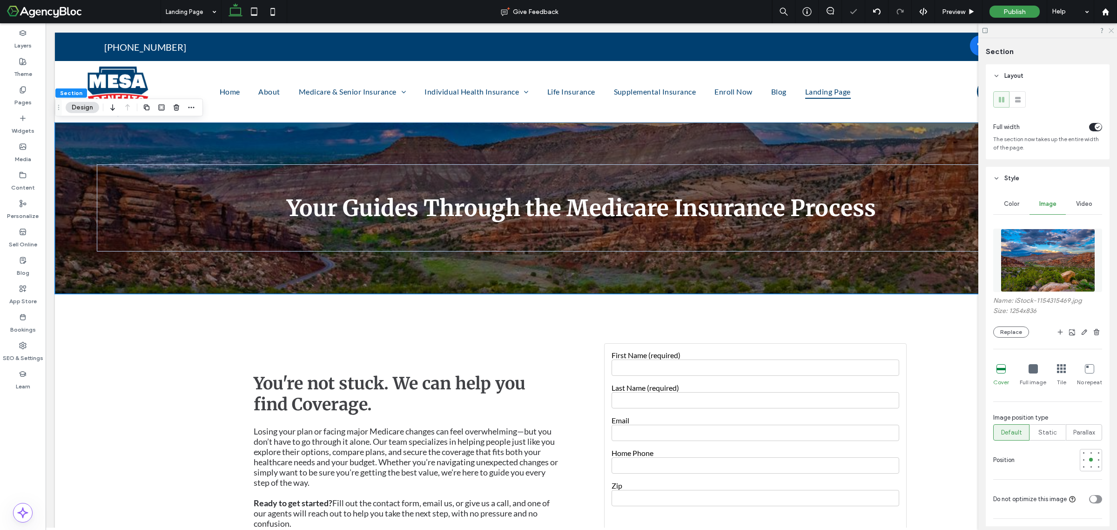
click at [1113, 28] on icon at bounding box center [1111, 30] width 6 height 6
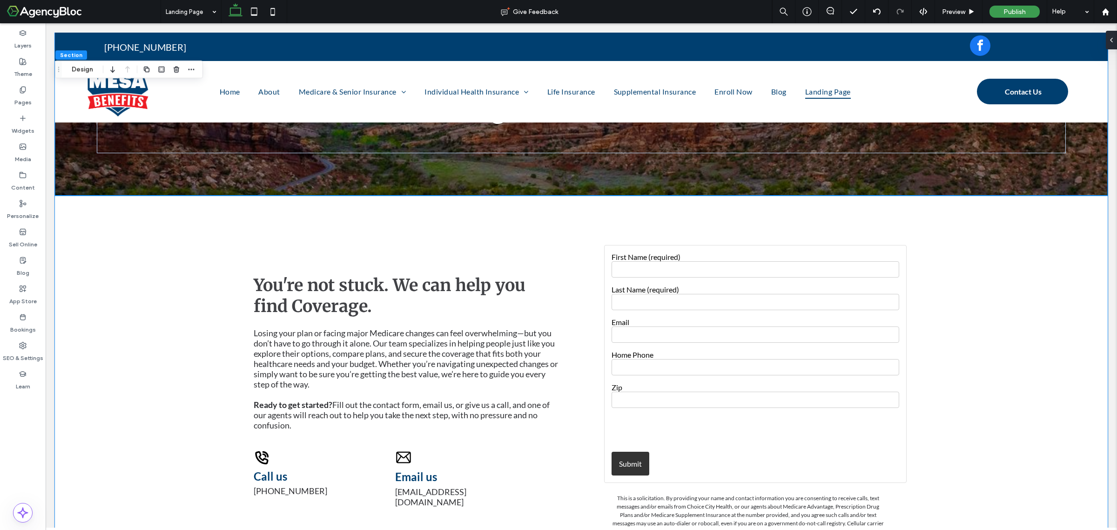
scroll to position [116, 0]
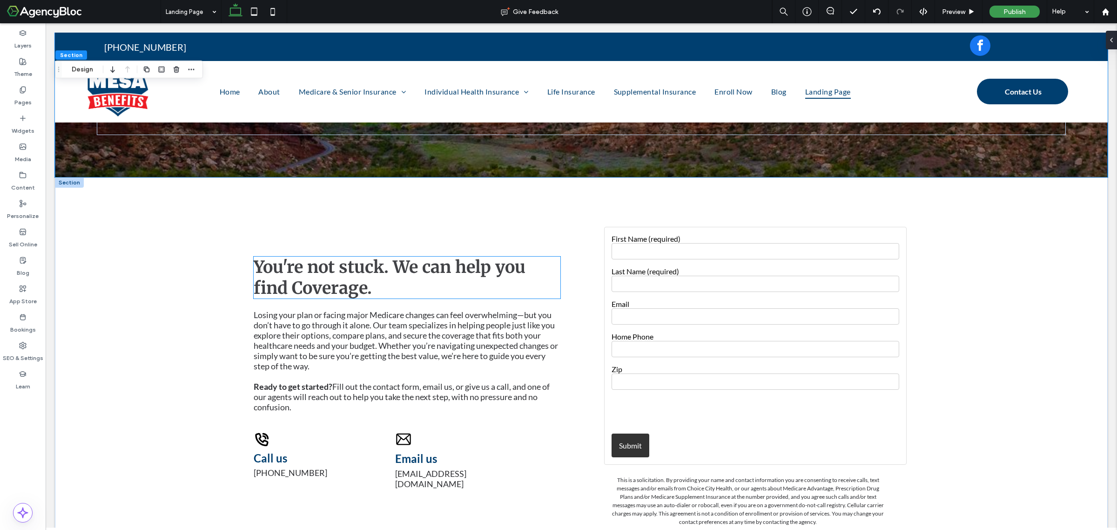
click at [435, 282] on span "You're not stuck. We can help you find Coverage." at bounding box center [390, 278] width 272 height 42
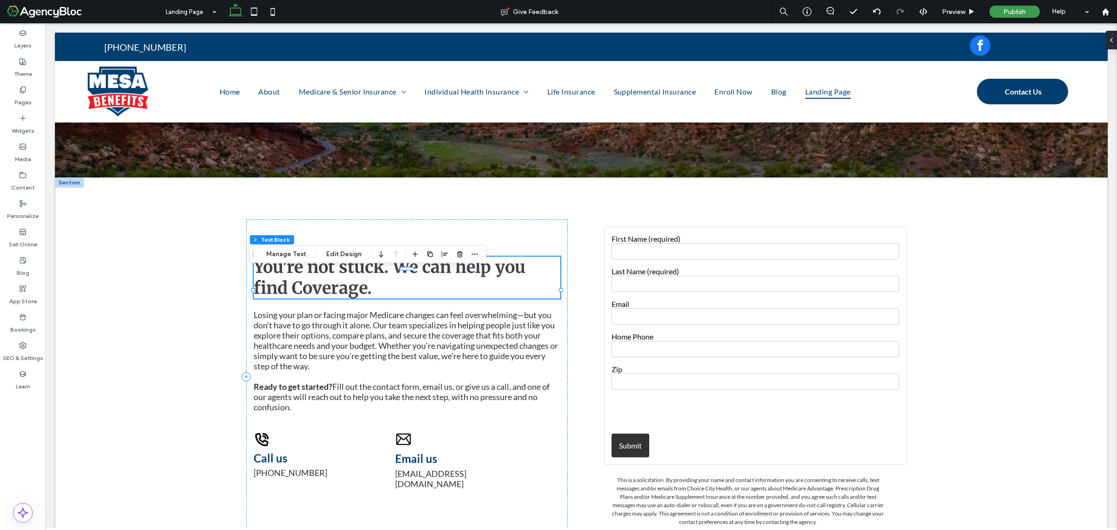
click at [435, 282] on div "You're not stuck. We can help you find Coverage." at bounding box center [407, 278] width 307 height 42
